Goal: Transaction & Acquisition: Complete application form

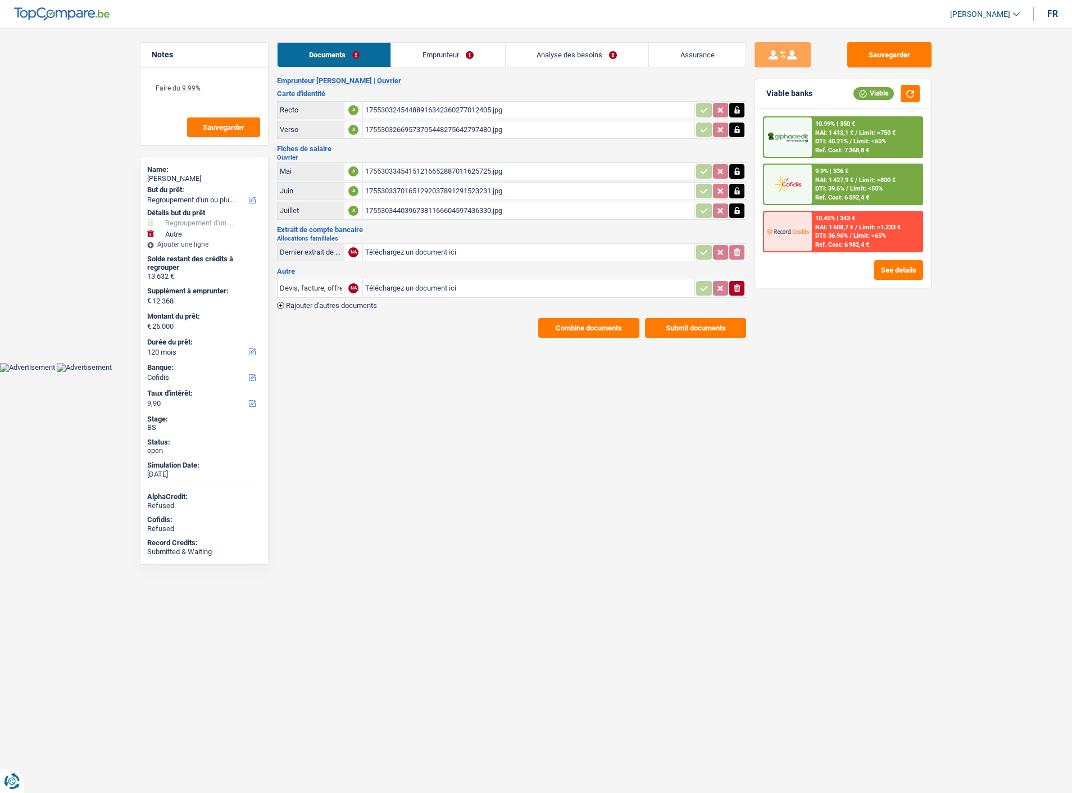
select select "refinancing"
select select "other"
select select "120"
select select "cofidis"
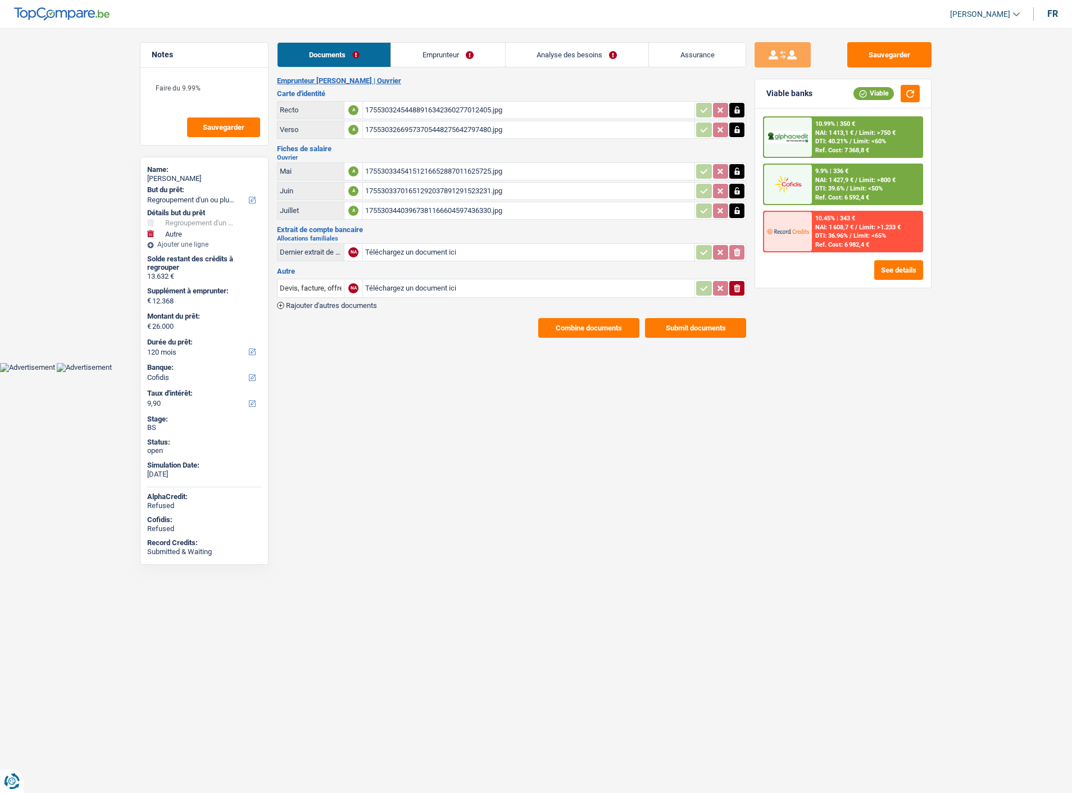
select select "separated"
select select "BE"
select select "worker"
select select "netSalary"
select select "familyAllowances"
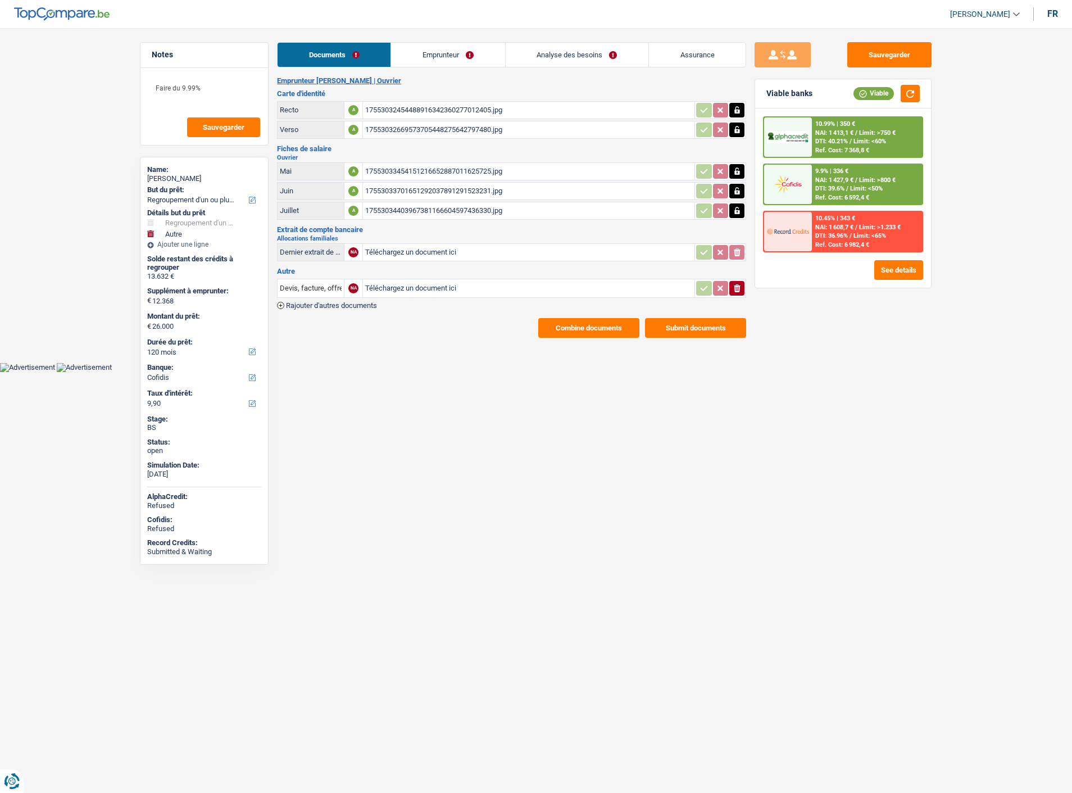
select select "BE"
select select "construction"
click at [450, 57] on link "Emprunteur" at bounding box center [447, 55] width 113 height 24
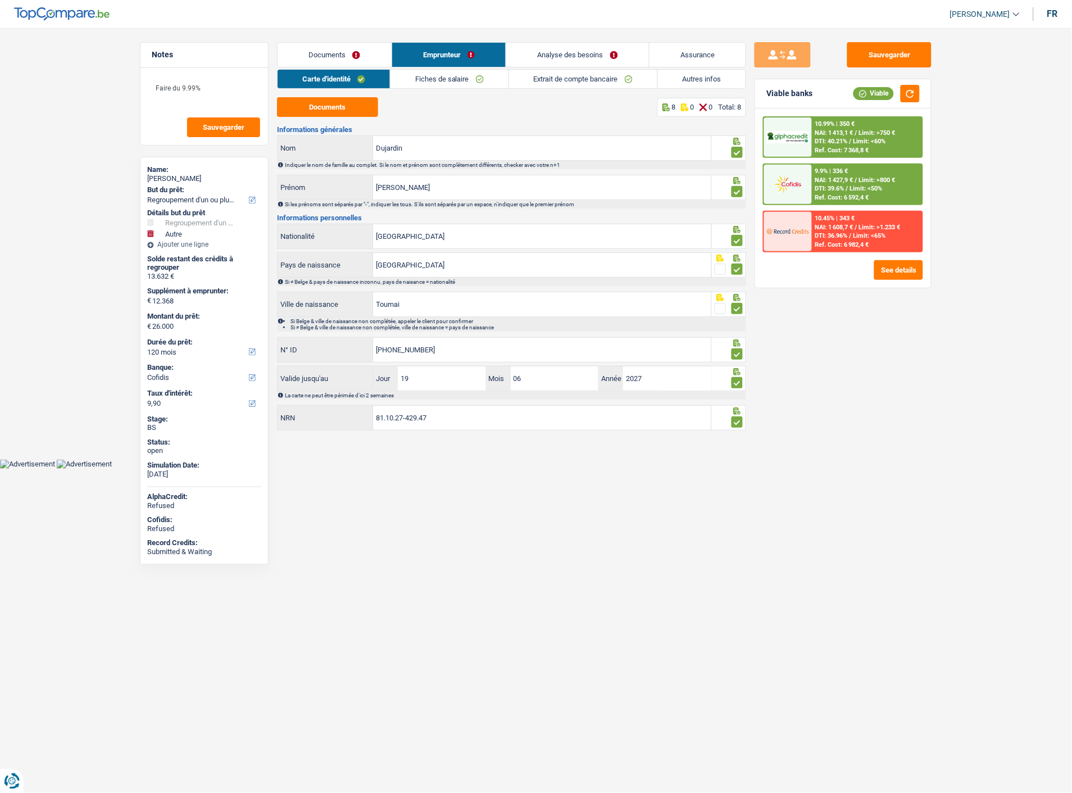
click at [425, 80] on link "Fiches de salaire" at bounding box center [449, 79] width 118 height 19
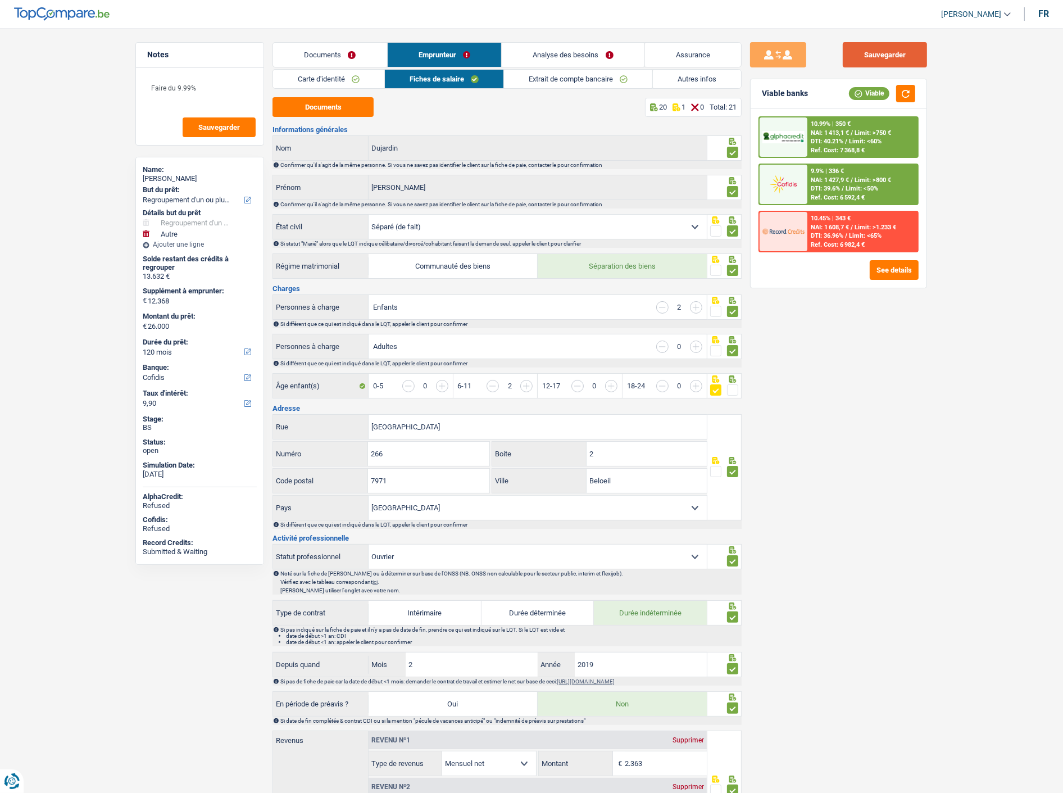
click at [910, 53] on button "Sauvegarder" at bounding box center [885, 54] width 84 height 25
click at [888, 54] on button "Sauvegarder" at bounding box center [885, 54] width 84 height 25
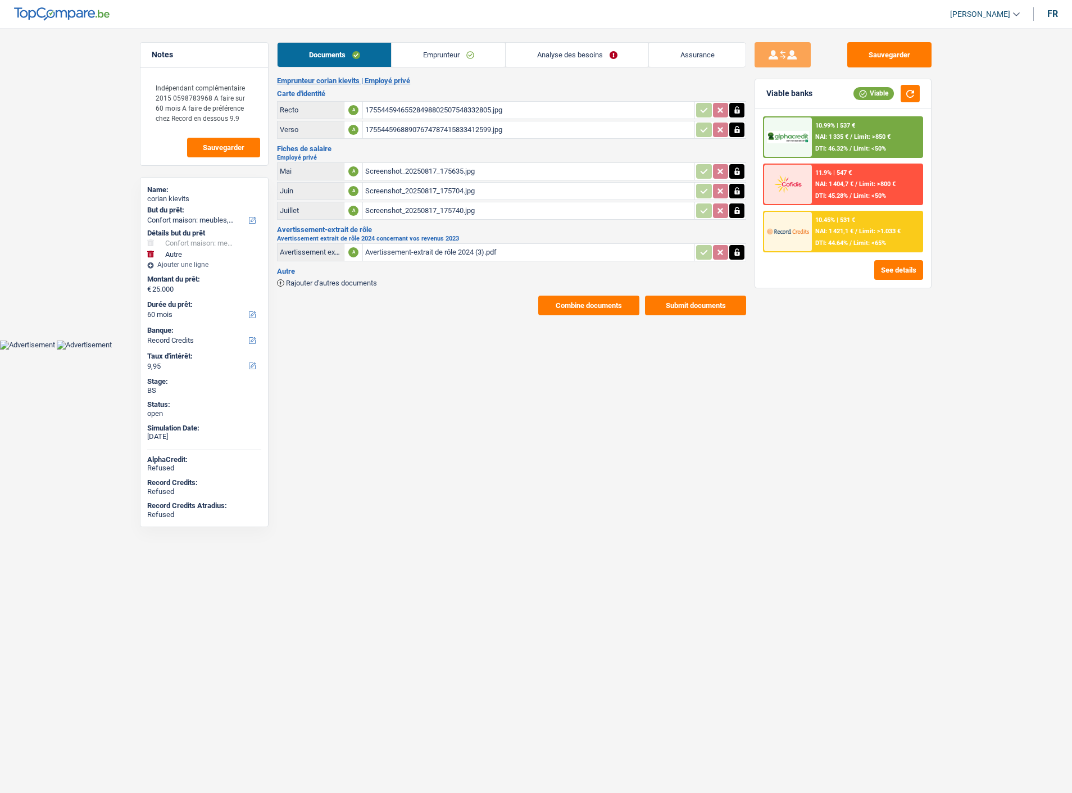
select select "household"
select select "other"
select select "60"
select select "record credits"
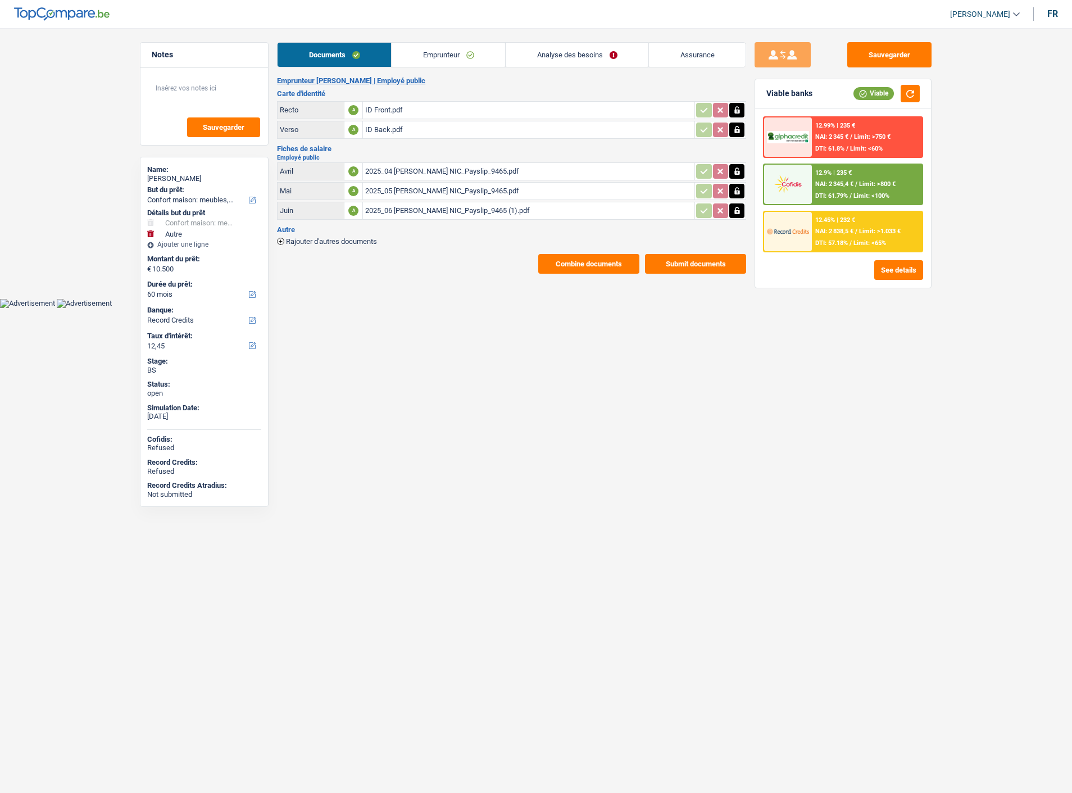
select select "household"
select select "other"
select select "60"
click at [901, 267] on button "See details" at bounding box center [898, 270] width 49 height 20
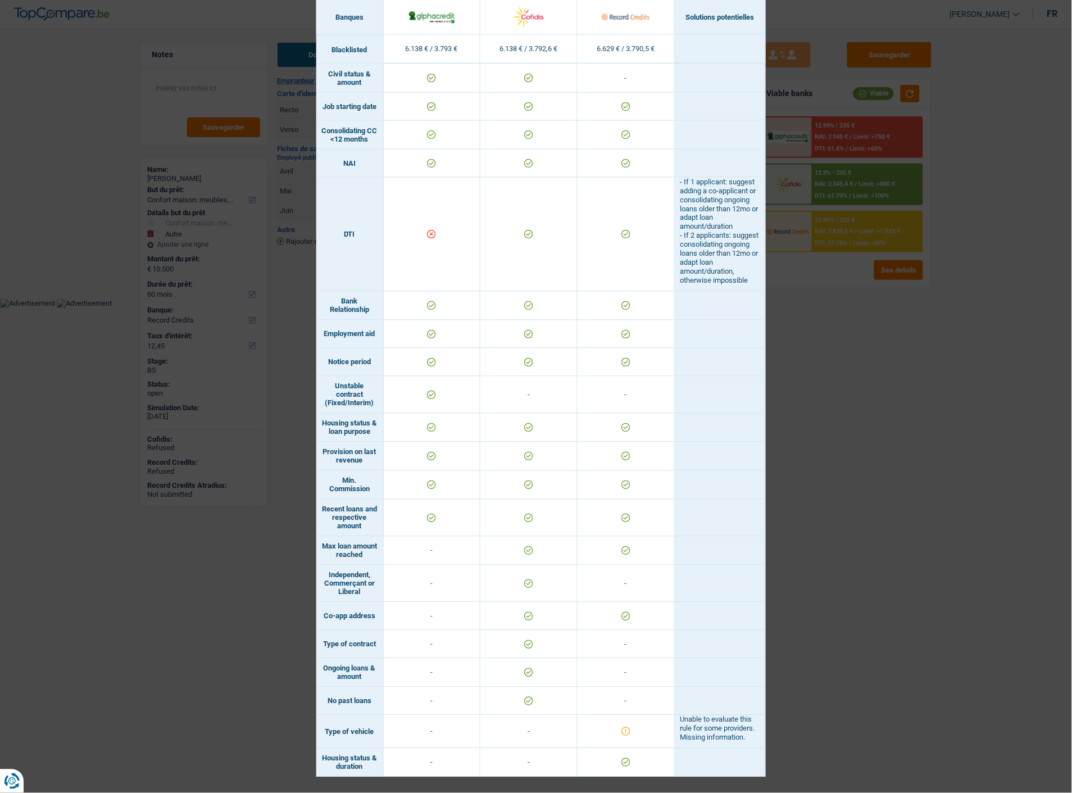
scroll to position [422, 0]
drag, startPoint x: 882, startPoint y: 323, endPoint x: 885, endPoint y: 251, distance: 72.5
click at [882, 324] on div "Banks conditions × Banques Solutions potentielles Revenus / Charges 6.138 € / 3…" at bounding box center [536, 396] width 1072 height 793
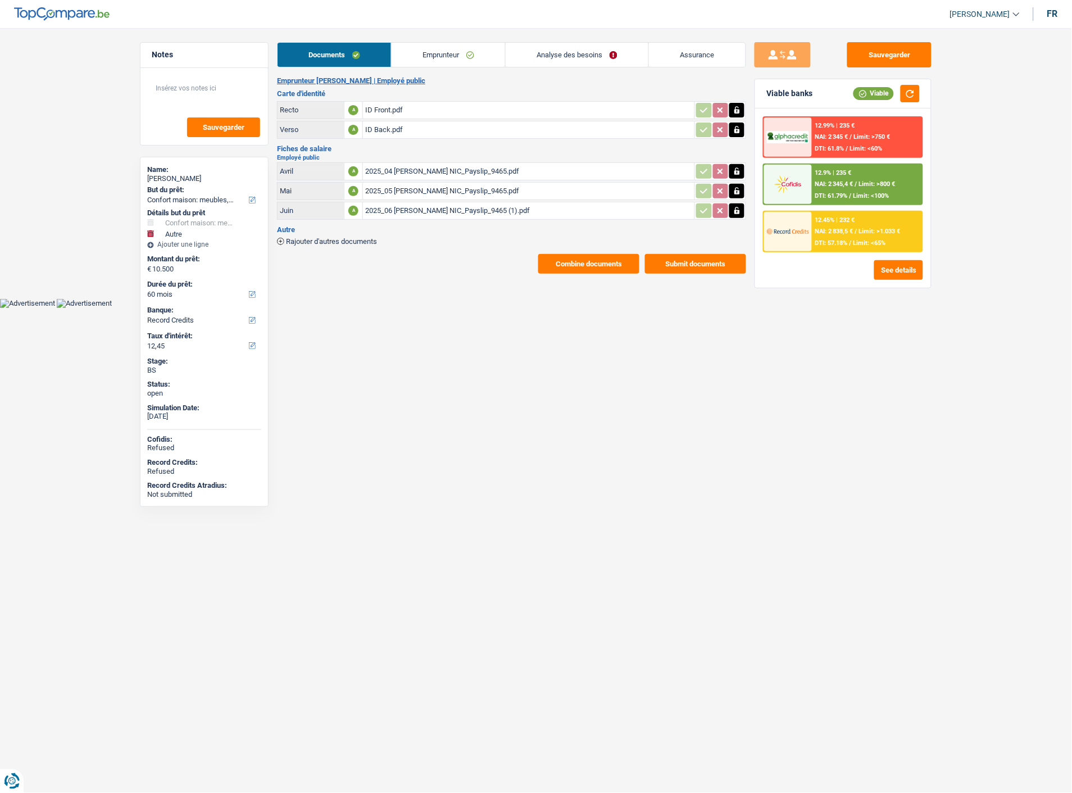
click at [865, 128] on div "12.99% | 235 € NAI: 2 345 € / Limit: >750 € DTI: 61.8% / Limit: <60%" at bounding box center [867, 136] width 111 height 39
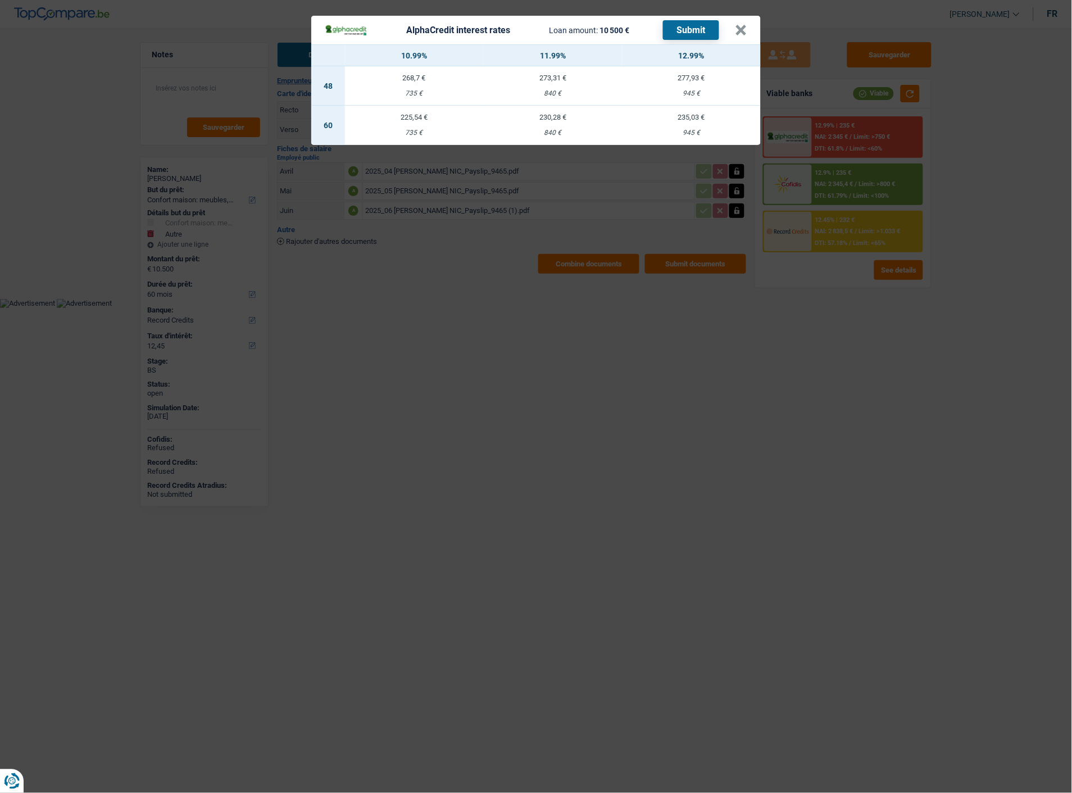
click at [697, 131] on div "945 €" at bounding box center [691, 132] width 139 height 7
select select "alphacredit"
type input "12,99"
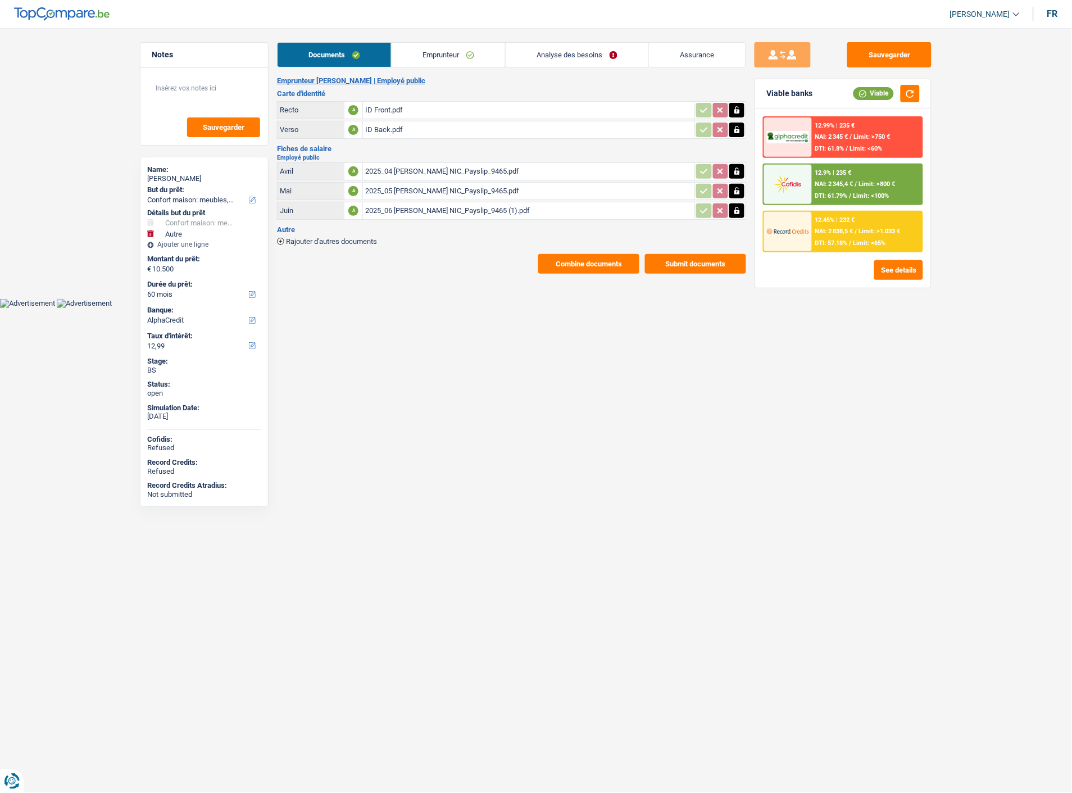
click at [884, 128] on div "12.99% | 235 € NAI: 2 345 € / Limit: >750 € DTI: 61.8% / Limit: <60%" at bounding box center [867, 136] width 111 height 39
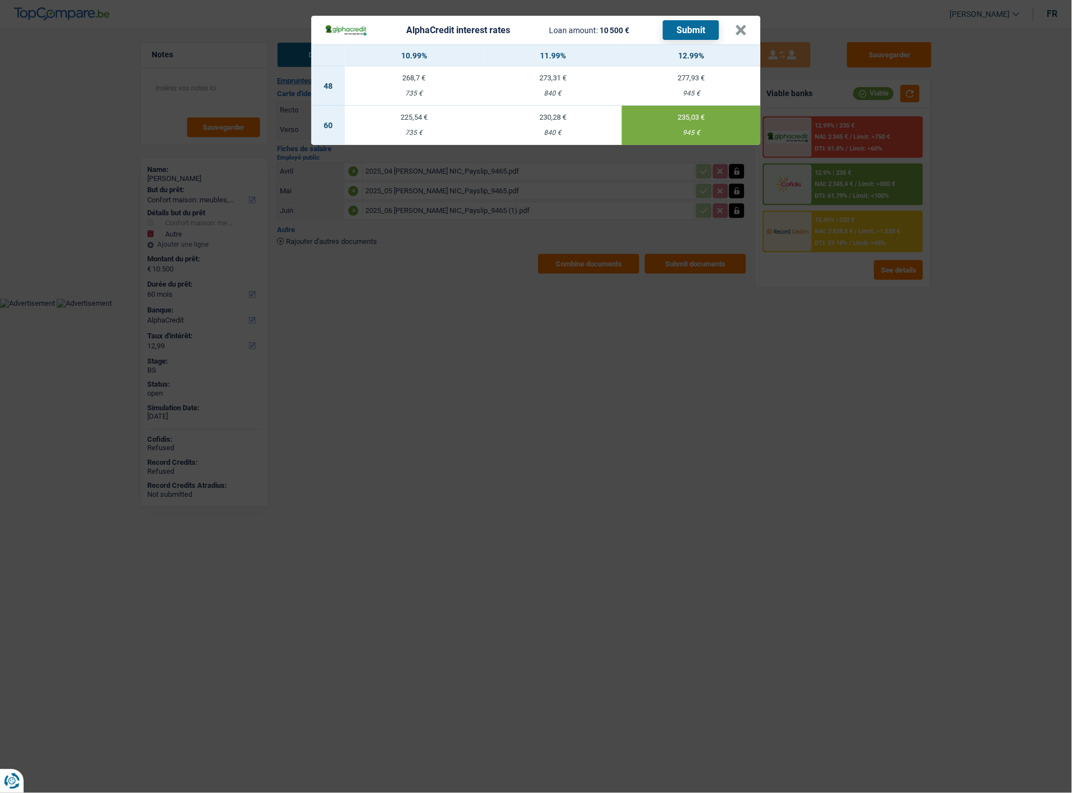
click at [704, 35] on button "Submit" at bounding box center [691, 30] width 56 height 20
click at [751, 28] on header "AlphaCredit interest rates Loan amount: 10 500 € Submit ×" at bounding box center [535, 30] width 449 height 29
click at [746, 29] on header "AlphaCredit interest rates Loan amount: 10 500 € Submit ×" at bounding box center [535, 30] width 449 height 29
click at [739, 29] on button "×" at bounding box center [741, 30] width 12 height 11
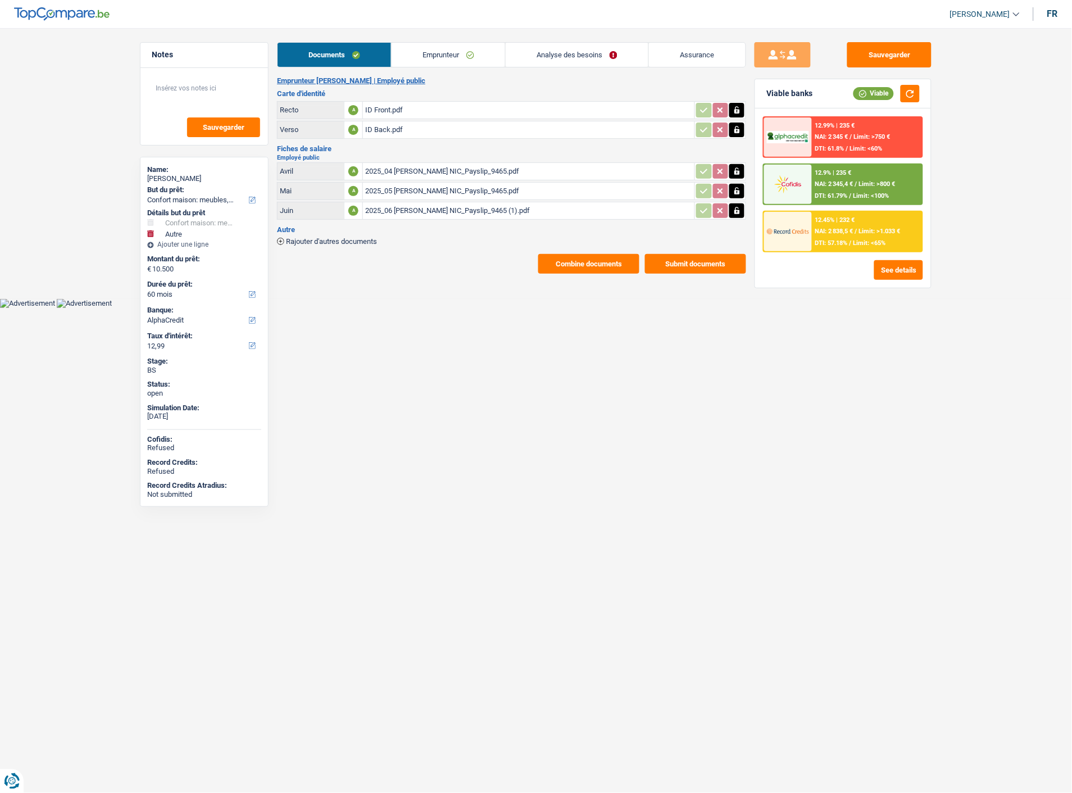
click at [385, 112] on div "ID Front.pdf" at bounding box center [528, 110] width 327 height 17
